Goal: Information Seeking & Learning: Stay updated

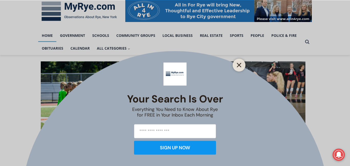
click at [238, 65] on icon "Close" at bounding box center [238, 65] width 5 height 5
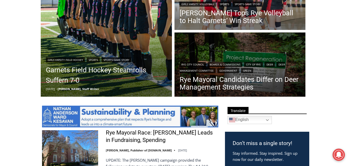
scroll to position [177, 0]
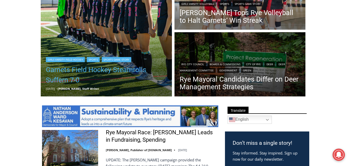
click at [126, 71] on link "Garnets Field Hockey Steamrolls Suffern 7-0" at bounding box center [106, 75] width 121 height 20
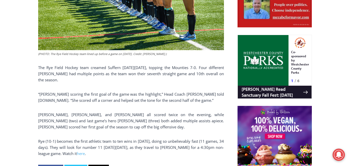
click at [180, 105] on div "(PHOTO: The Rye Field Hockey team lined up before a game on [DATE]. Credit: [PE…" at bounding box center [131, 51] width 186 height 249
